Goal: Entertainment & Leisure: Consume media (video, audio)

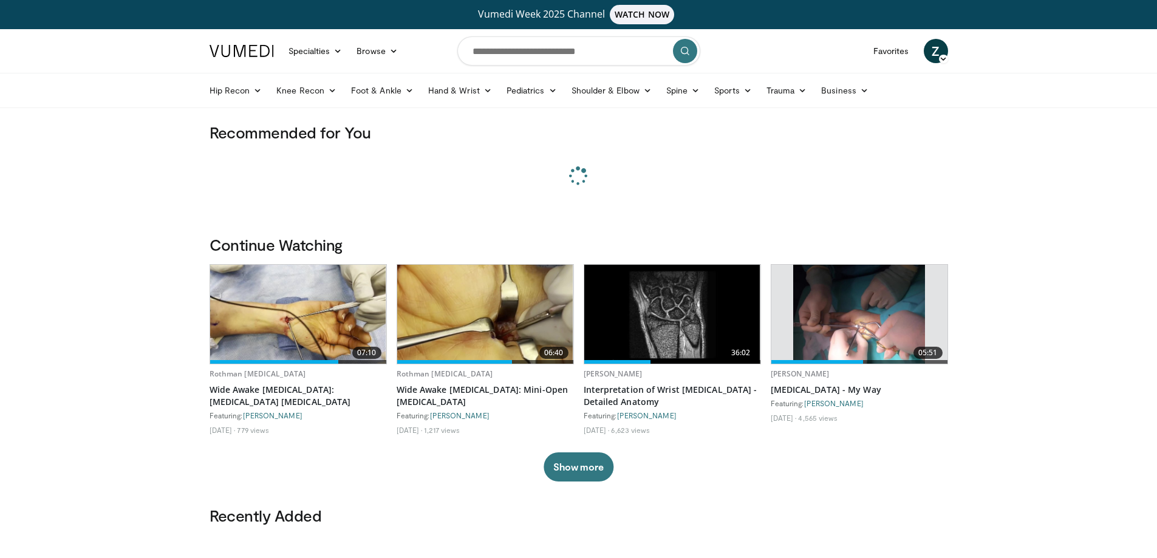
scroll to position [7181, 0]
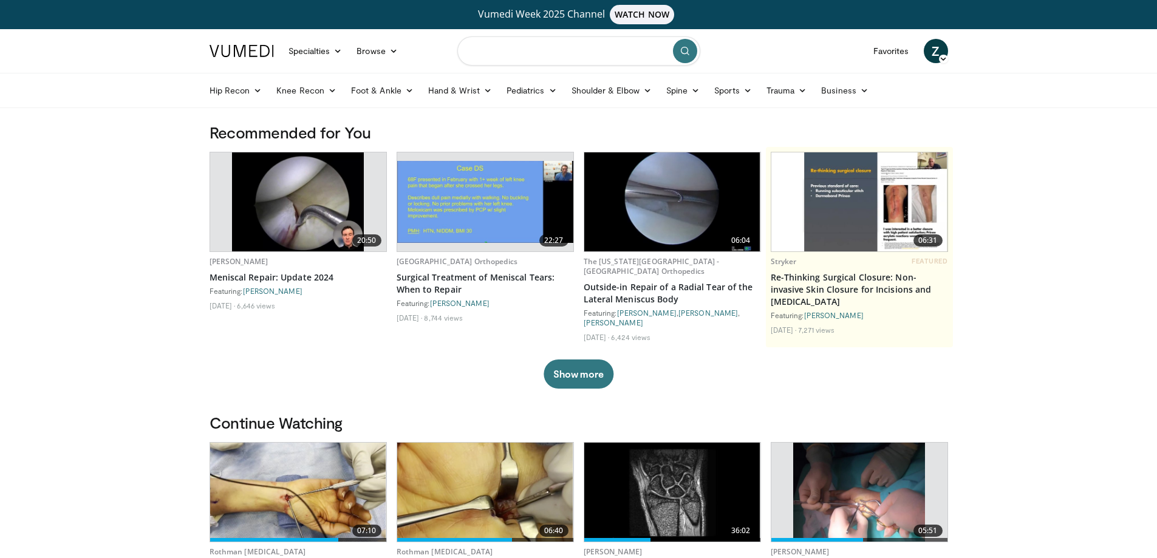
click at [489, 45] on input "Search topics, interventions" at bounding box center [578, 50] width 243 height 29
type input "**********"
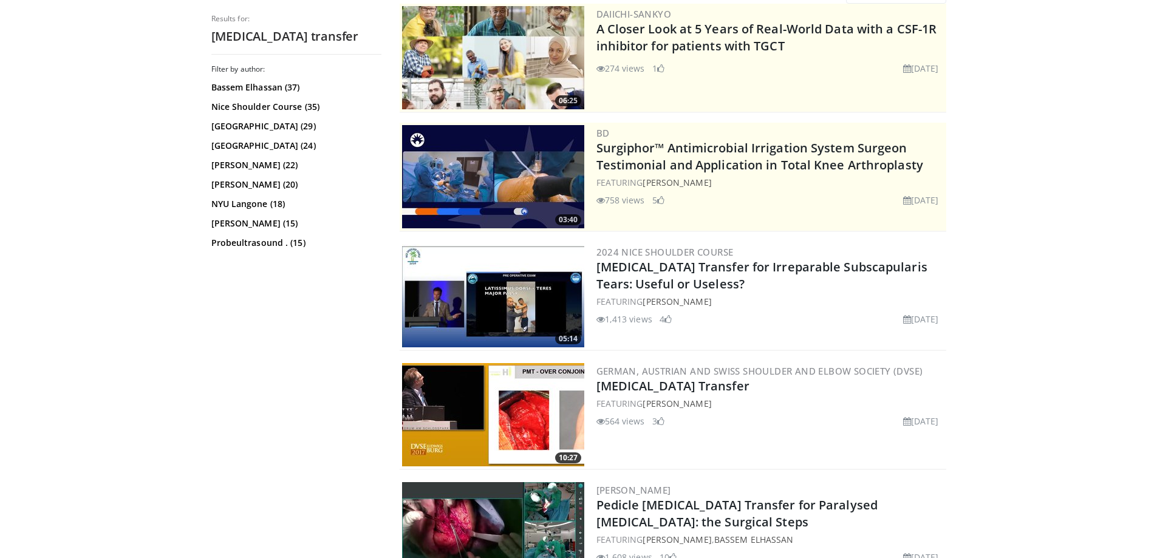
scroll to position [182, 0]
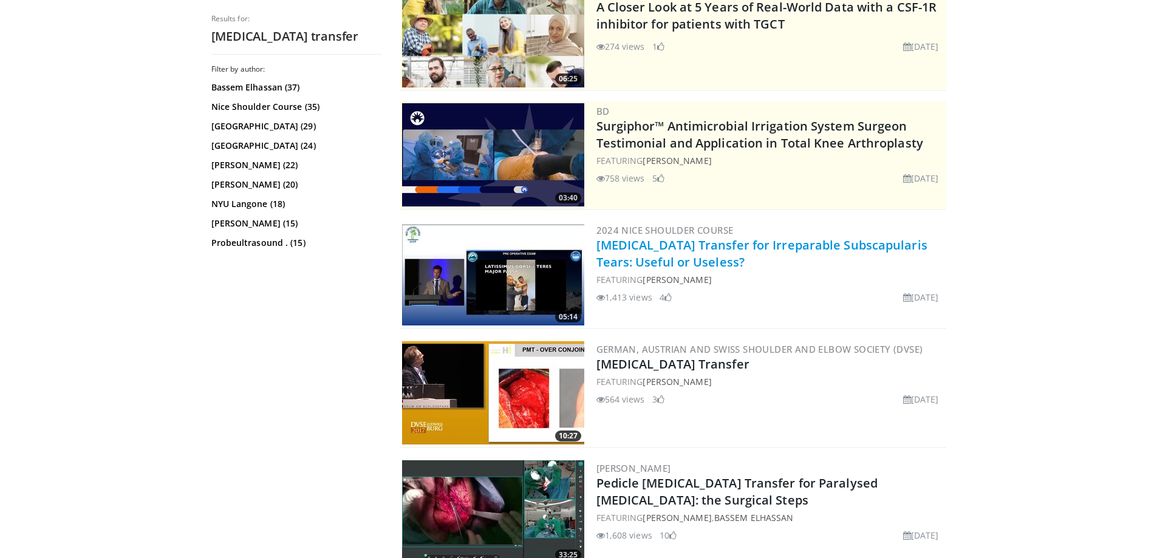
click at [641, 250] on link "Pectoralis Major Transfer for Irreparable Subscapularis Tears: Useful or Useles…" at bounding box center [761, 253] width 331 height 33
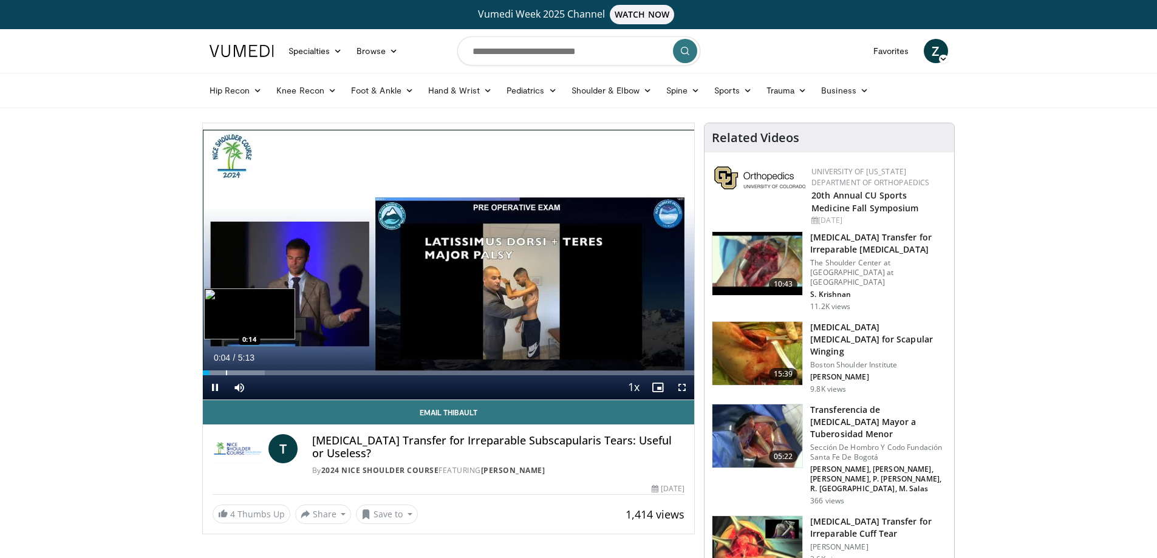
click at [226, 374] on div "Progress Bar" at bounding box center [226, 372] width 1 height 5
click at [214, 387] on span "Video Player" at bounding box center [215, 387] width 24 height 24
click at [214, 388] on span "Video Player" at bounding box center [215, 387] width 24 height 24
click at [215, 389] on span "Video Player" at bounding box center [215, 387] width 24 height 24
click at [214, 389] on span "Video Player" at bounding box center [215, 387] width 24 height 24
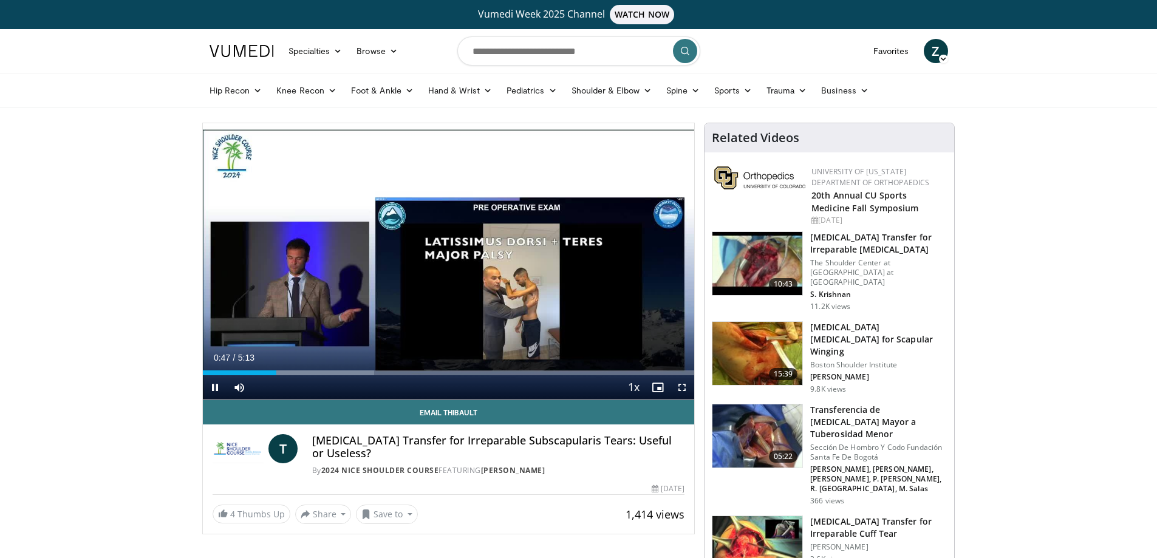
click at [214, 389] on video-js "**********" at bounding box center [449, 261] width 492 height 277
click at [216, 391] on video-js "**********" at bounding box center [449, 261] width 492 height 277
click at [216, 387] on span "Video Player" at bounding box center [215, 387] width 24 height 24
drag, startPoint x: 298, startPoint y: 369, endPoint x: 292, endPoint y: 370, distance: 6.2
click at [292, 370] on div "Loaded : 41.18% 0:56 0:57" at bounding box center [449, 370] width 492 height 12
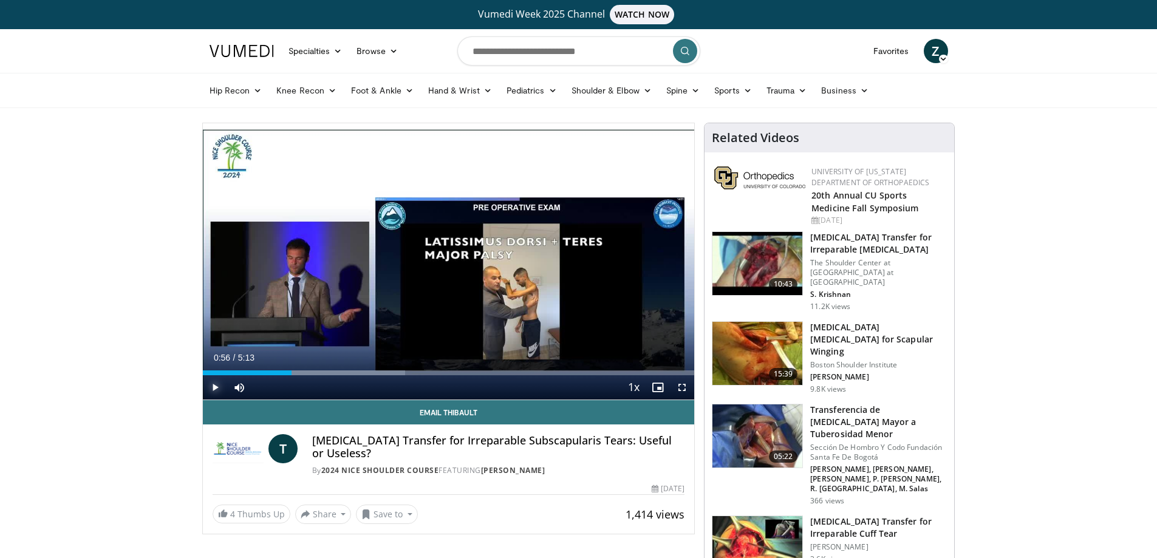
click at [213, 387] on span "Video Player" at bounding box center [215, 387] width 24 height 24
click at [213, 388] on span "Video Player" at bounding box center [215, 387] width 24 height 24
click at [214, 391] on span "Video Player" at bounding box center [215, 387] width 24 height 24
click at [215, 387] on video-js "**********" at bounding box center [449, 261] width 492 height 277
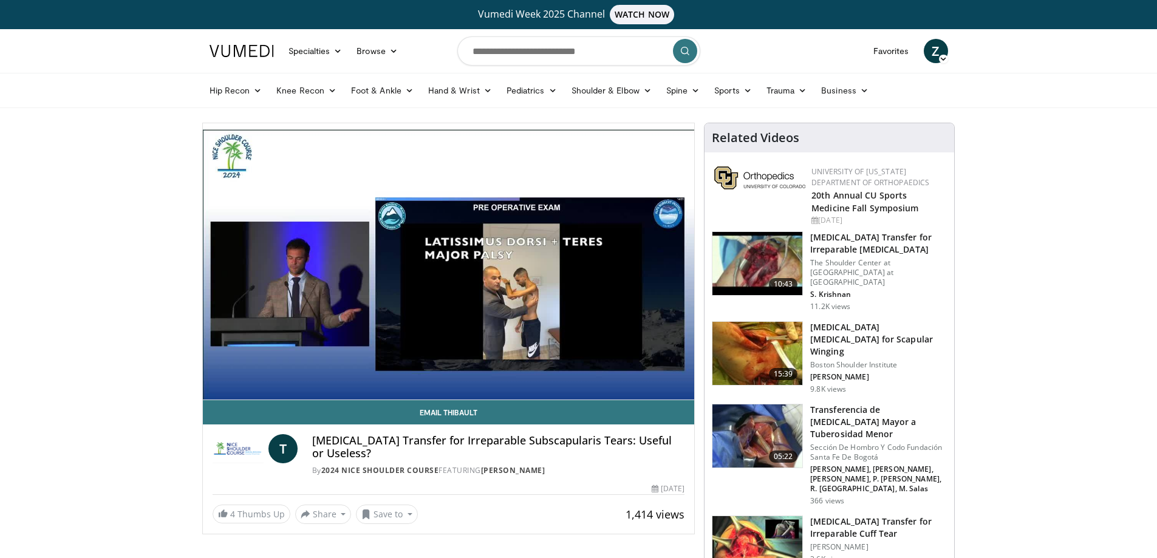
click at [215, 387] on div "10 seconds Tap to unmute" at bounding box center [449, 261] width 492 height 276
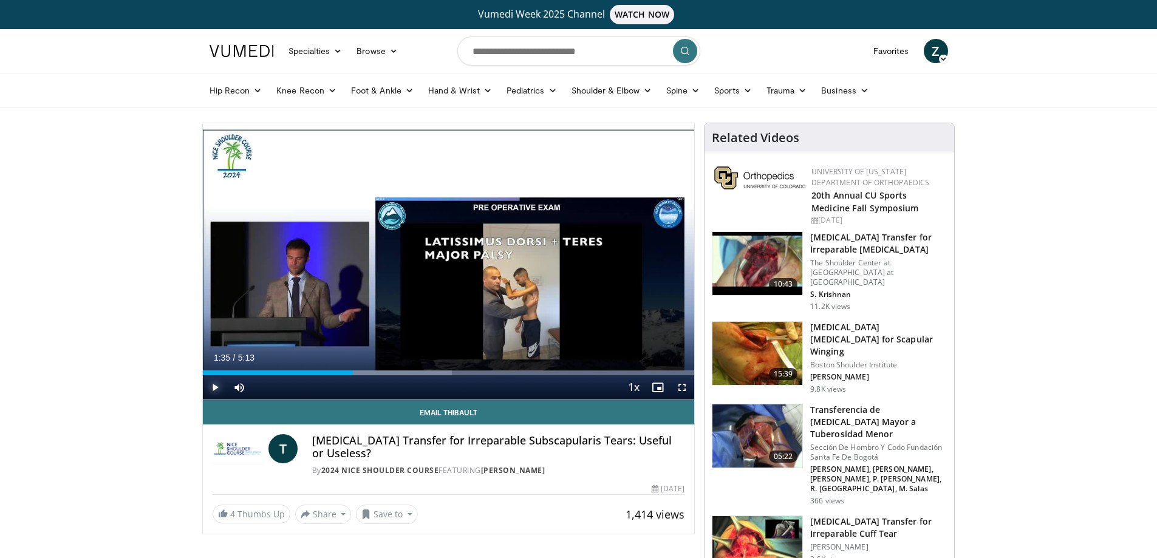
click at [215, 387] on span "Video Player" at bounding box center [215, 387] width 24 height 24
click at [369, 373] on div "Progress Bar" at bounding box center [369, 372] width 1 height 5
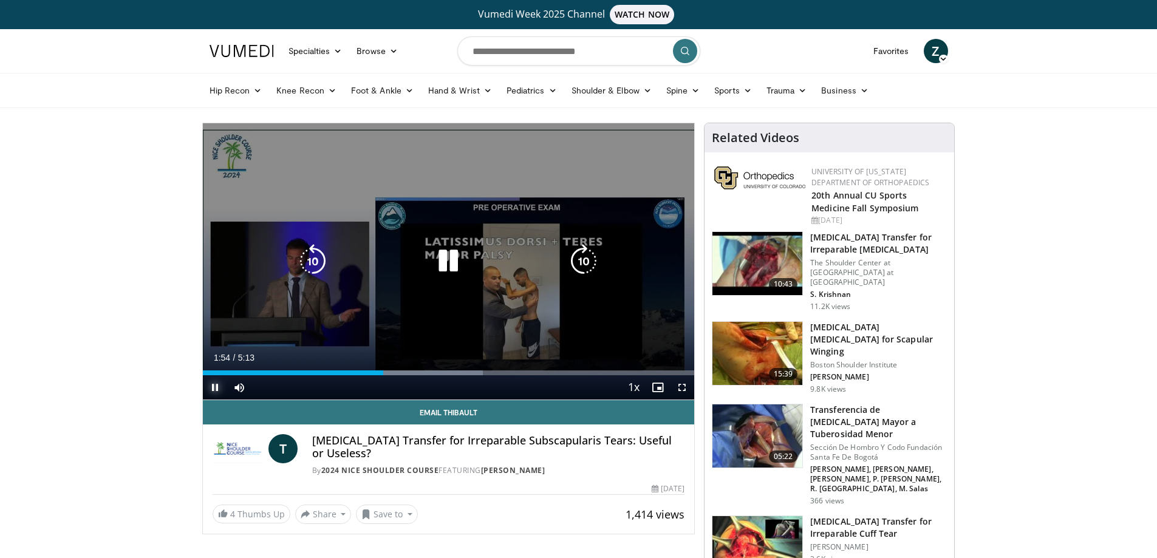
click at [380, 373] on div "1:55" at bounding box center [293, 372] width 181 height 5
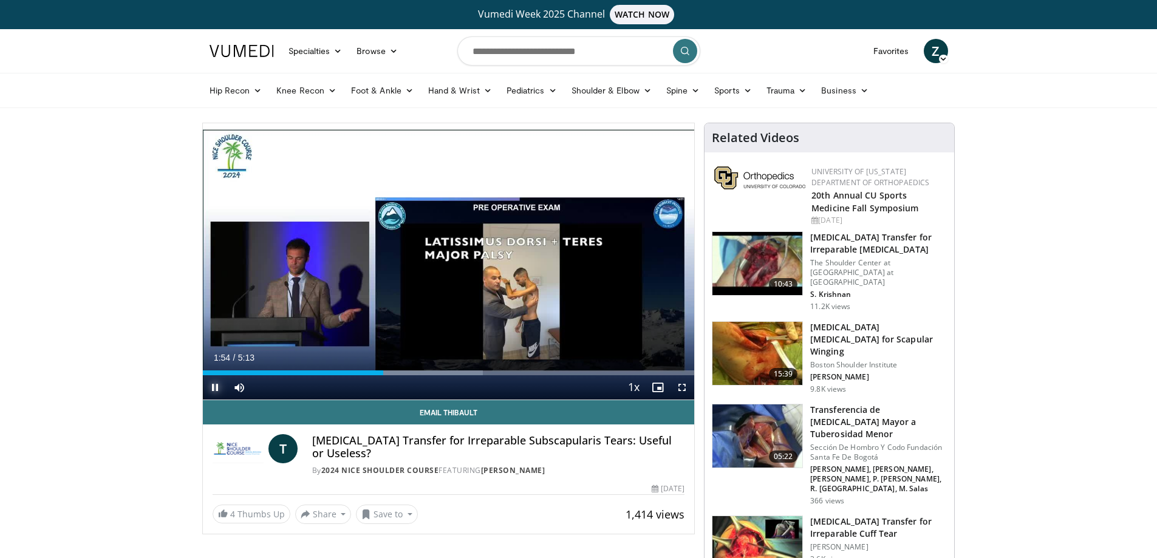
click at [213, 387] on span "Video Player" at bounding box center [215, 387] width 24 height 24
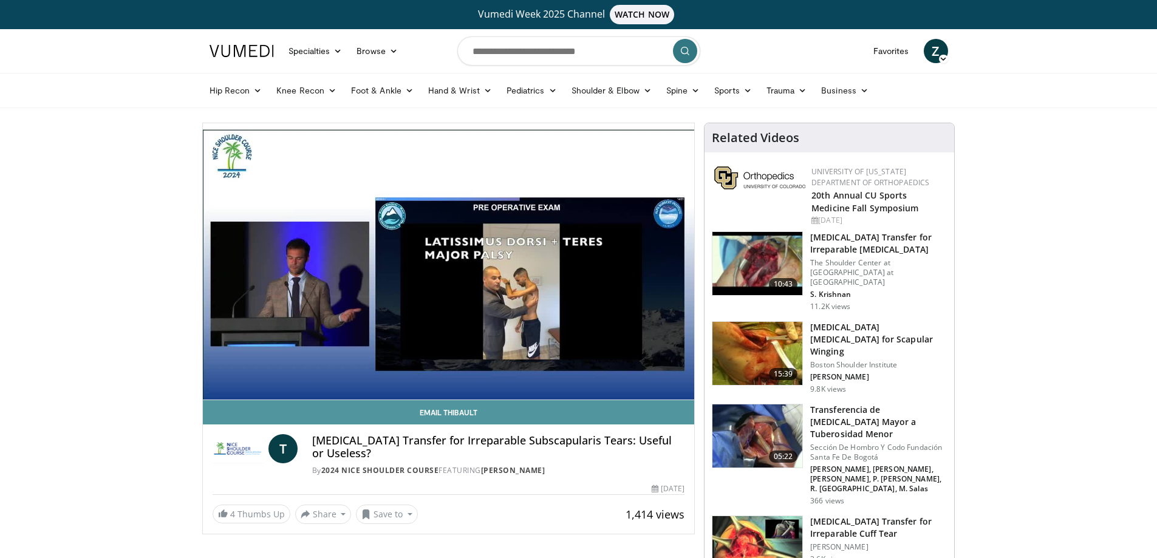
scroll to position [61, 0]
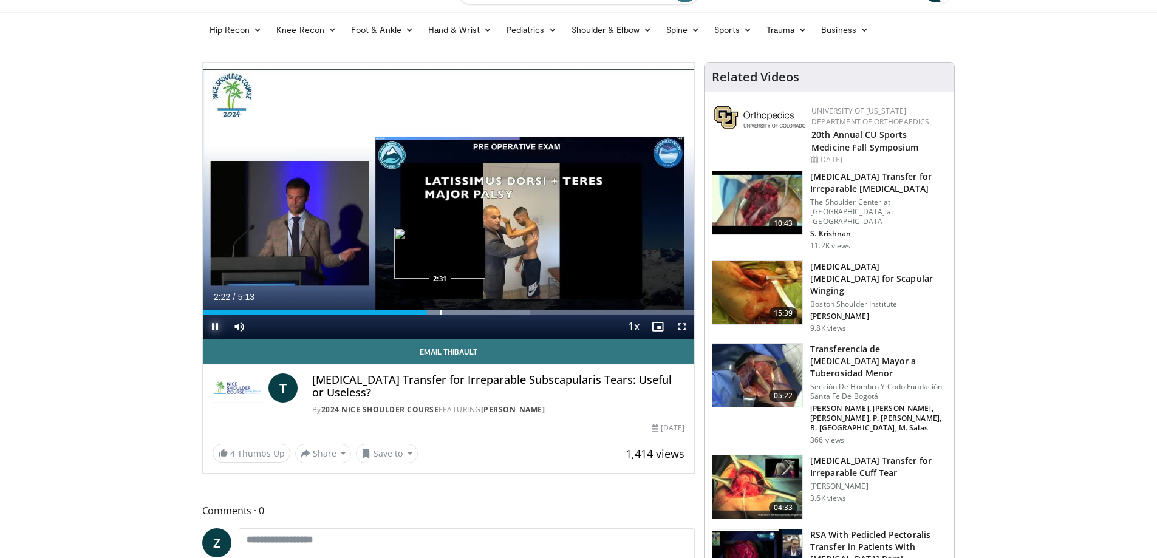
click at [439, 310] on div "Loaded : 66.53% 2:22 2:31" at bounding box center [449, 312] width 492 height 5
click at [459, 310] on div "Progress Bar" at bounding box center [459, 312] width 1 height 5
click at [480, 308] on div "Loaded : 73.48% 2:50 2:56" at bounding box center [449, 309] width 492 height 12
click at [507, 308] on div "Loaded : 76.04% 2:58 3:13" at bounding box center [449, 309] width 492 height 12
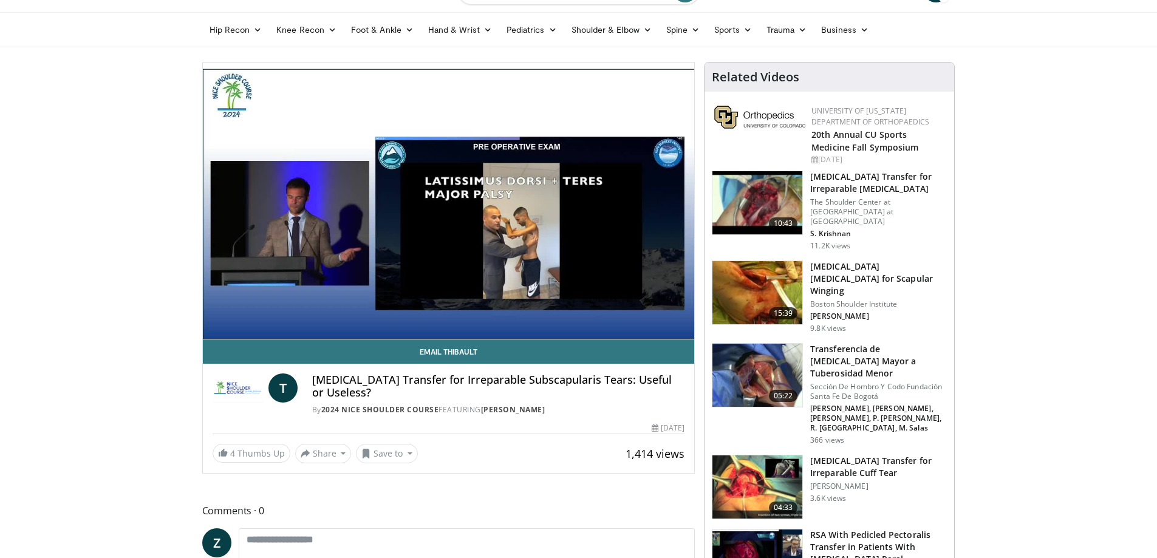
click at [218, 322] on video-js "**********" at bounding box center [449, 201] width 492 height 277
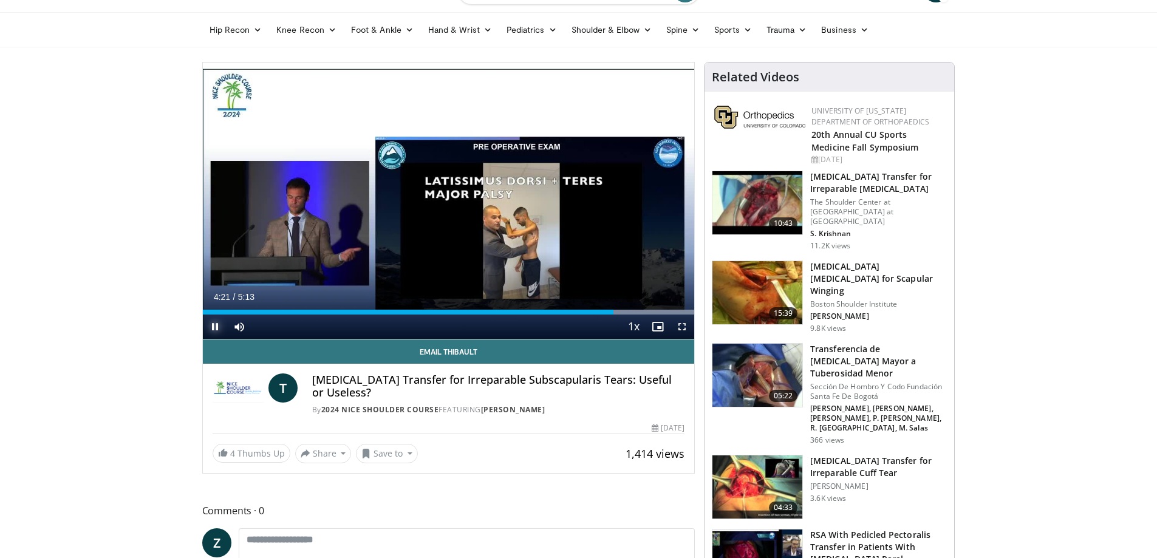
click at [215, 325] on span "Video Player" at bounding box center [215, 327] width 24 height 24
